Goal: Task Accomplishment & Management: Manage account settings

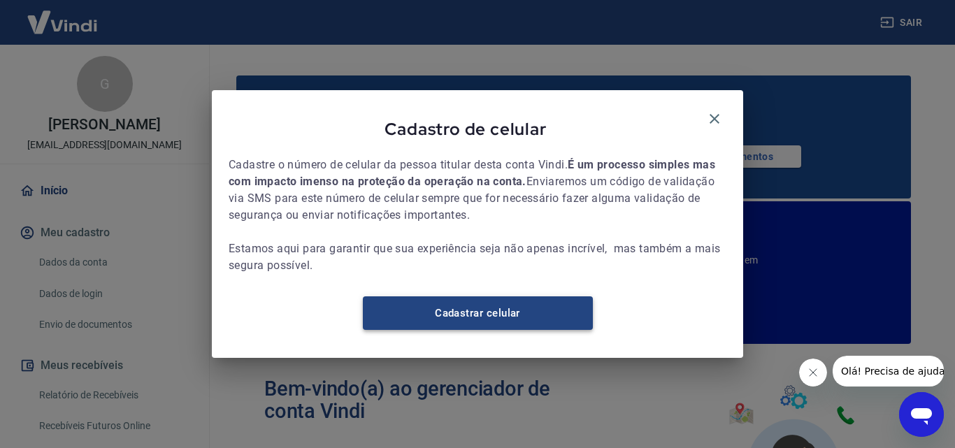
click at [459, 326] on link "Cadastrar celular" at bounding box center [478, 313] width 230 height 34
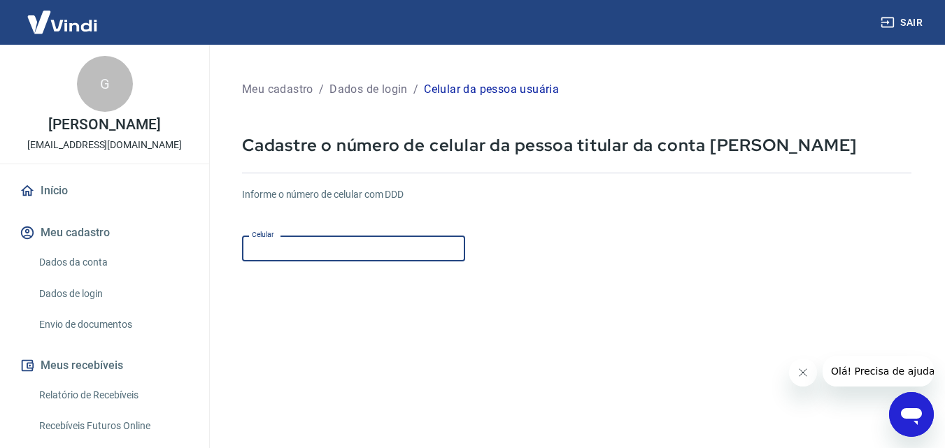
click at [271, 251] on input "Celular" at bounding box center [353, 249] width 223 height 26
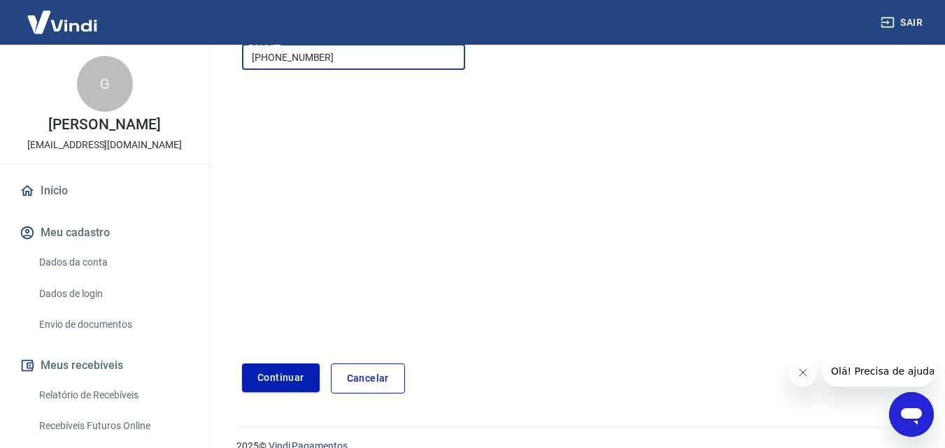
scroll to position [214, 0]
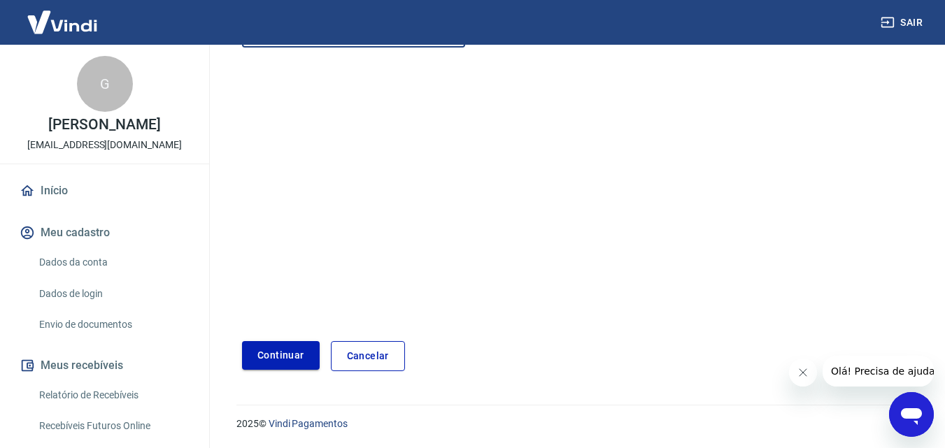
click at [286, 352] on button "Continuar" at bounding box center [281, 355] width 78 height 29
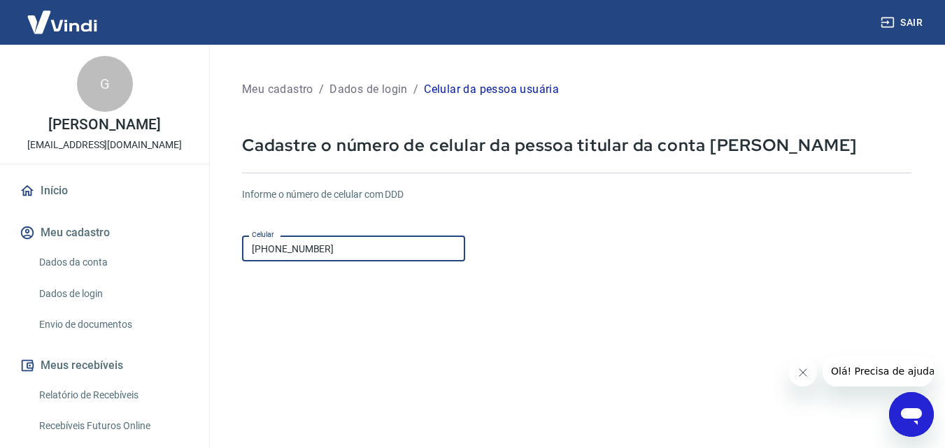
click at [273, 246] on input "[PHONE_NUMBER]" at bounding box center [353, 249] width 223 height 26
click at [278, 246] on input "[PHONE_NUMBER]" at bounding box center [353, 249] width 223 height 26
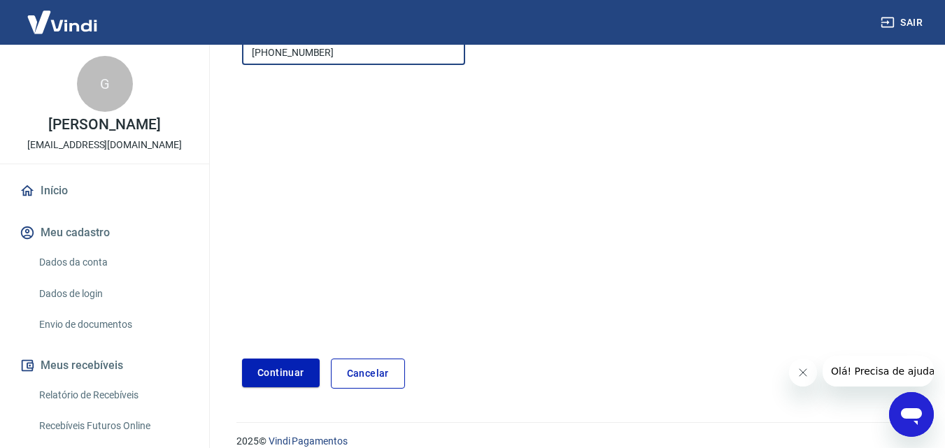
scroll to position [214, 0]
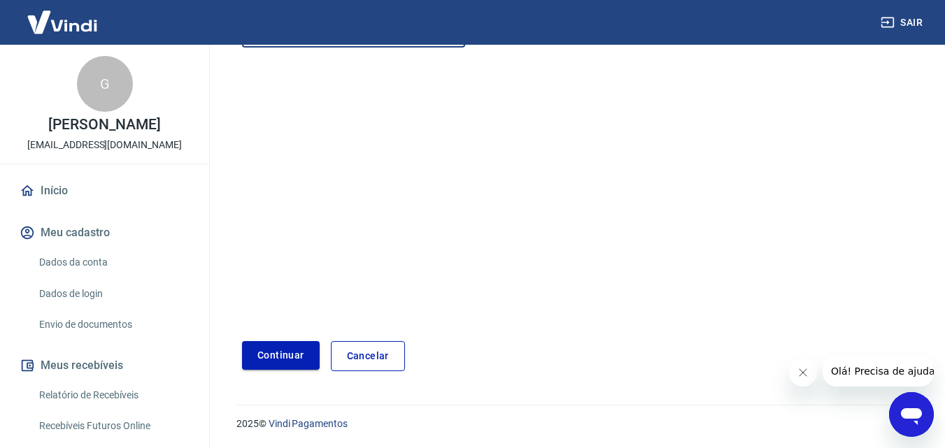
type input "[PHONE_NUMBER]"
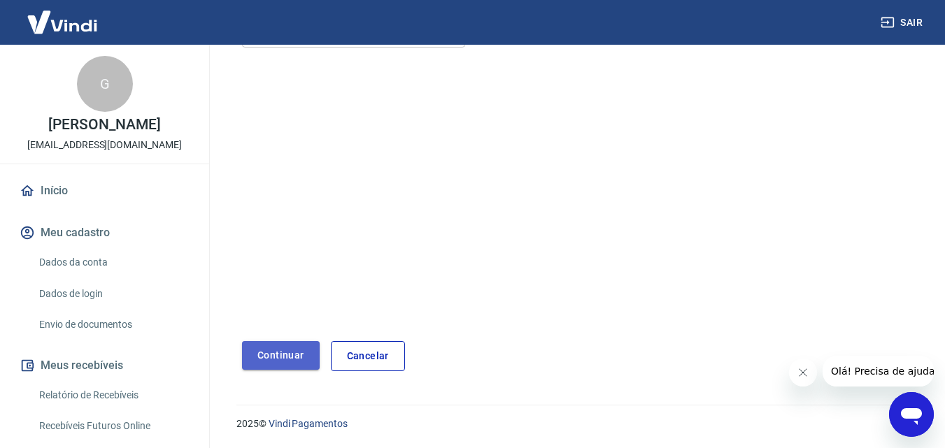
click at [274, 359] on button "Continuar" at bounding box center [281, 355] width 78 height 29
